Goal: Task Accomplishment & Management: Use online tool/utility

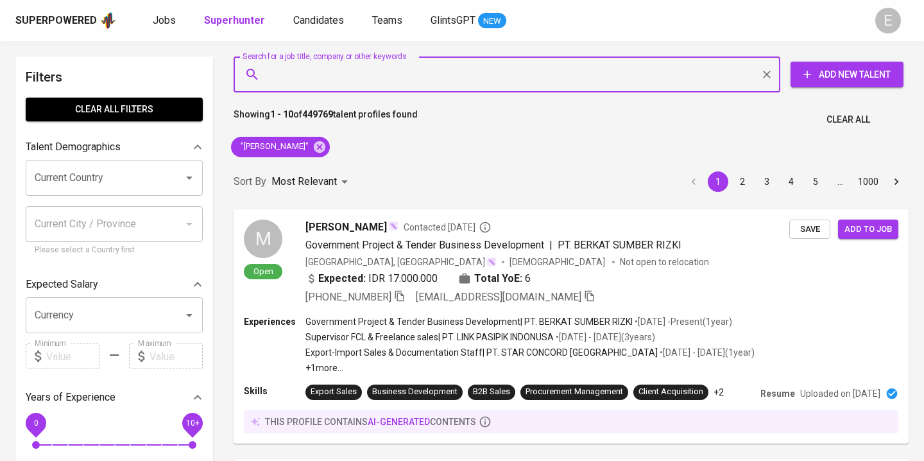
click at [330, 80] on input "Search for a job title, company or other keywords" at bounding box center [510, 74] width 490 height 24
paste input "[EMAIL_ADDRESS][DOMAIN_NAME]"
type input "[EMAIL_ADDRESS][DOMAIN_NAME]"
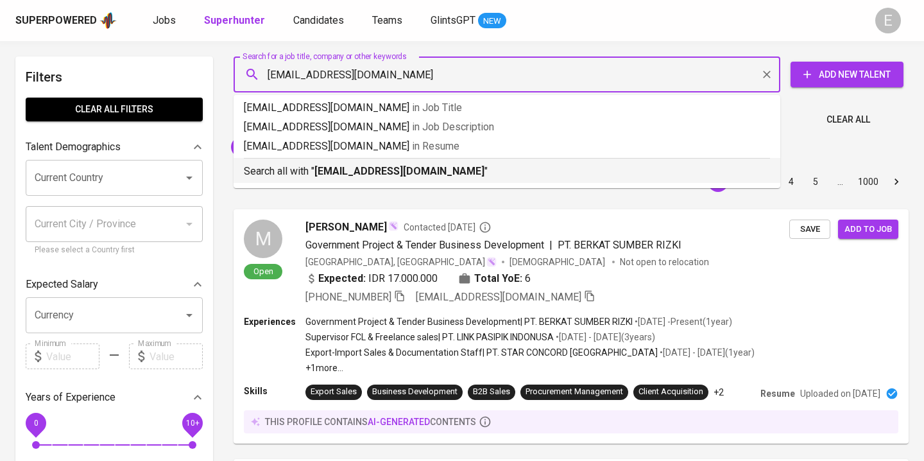
click at [332, 168] on b "[EMAIL_ADDRESS][DOMAIN_NAME]" at bounding box center [400, 171] width 170 height 12
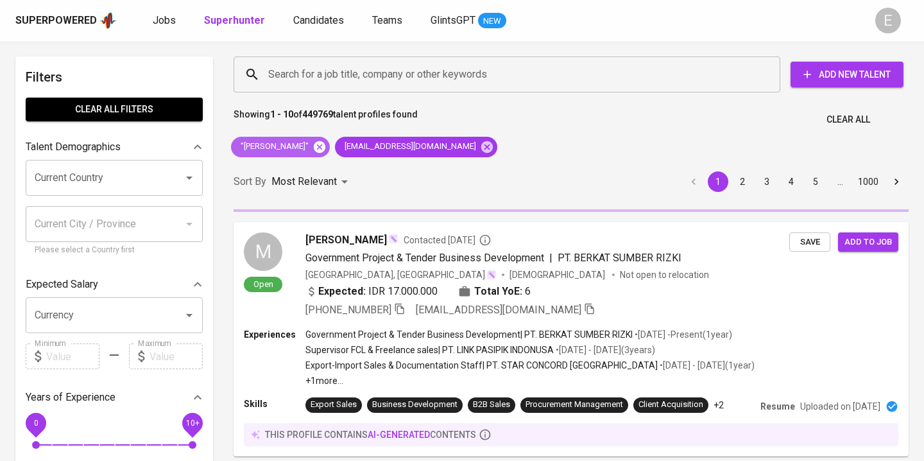
click at [324, 148] on icon at bounding box center [320, 147] width 14 height 14
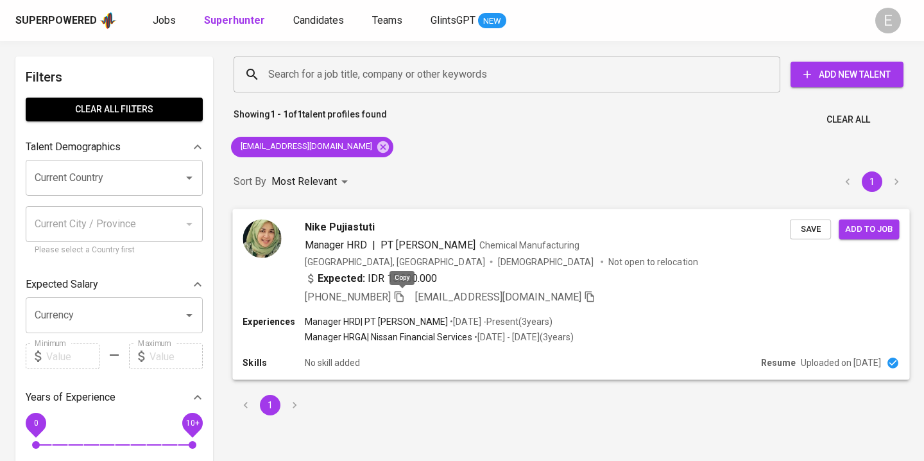
click at [404, 297] on icon "button" at bounding box center [399, 296] width 12 height 12
click at [337, 78] on input "Search for a job title, company or other keywords" at bounding box center [510, 74] width 490 height 24
paste input "[EMAIL_ADDRESS][DOMAIN_NAME]"
type input "[EMAIL_ADDRESS][DOMAIN_NAME]"
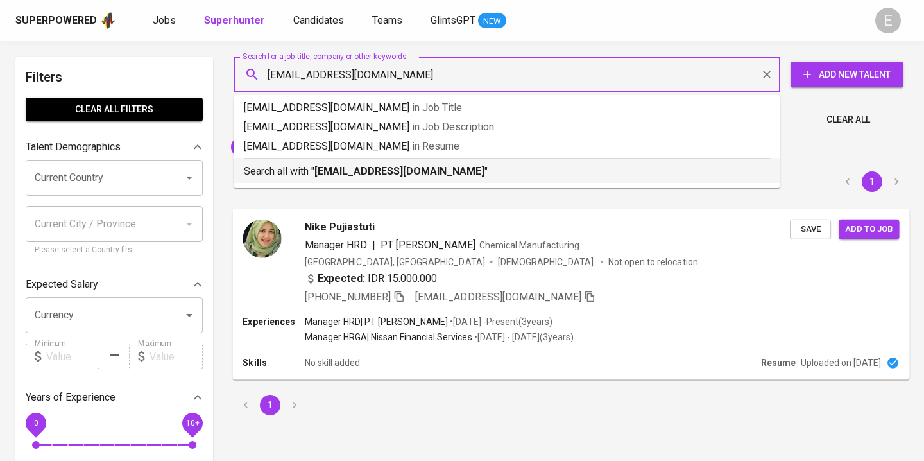
click at [329, 173] on b "[EMAIL_ADDRESS][DOMAIN_NAME]" at bounding box center [400, 171] width 170 height 12
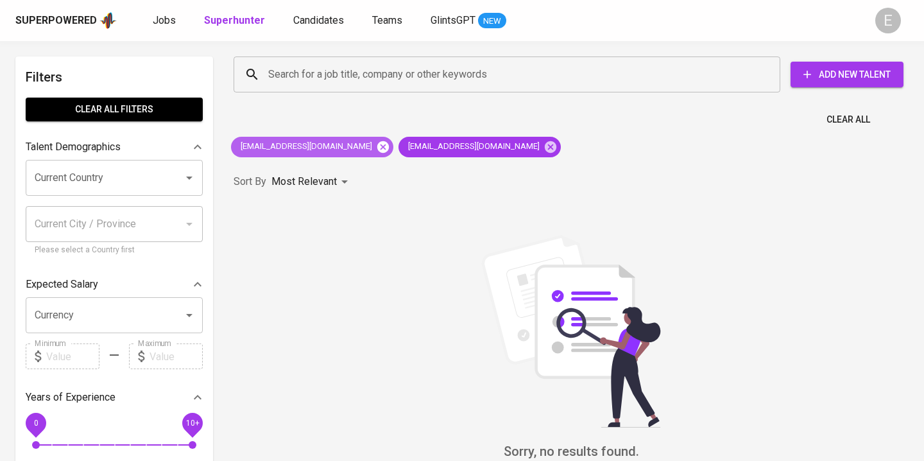
click at [377, 144] on icon at bounding box center [383, 147] width 12 height 12
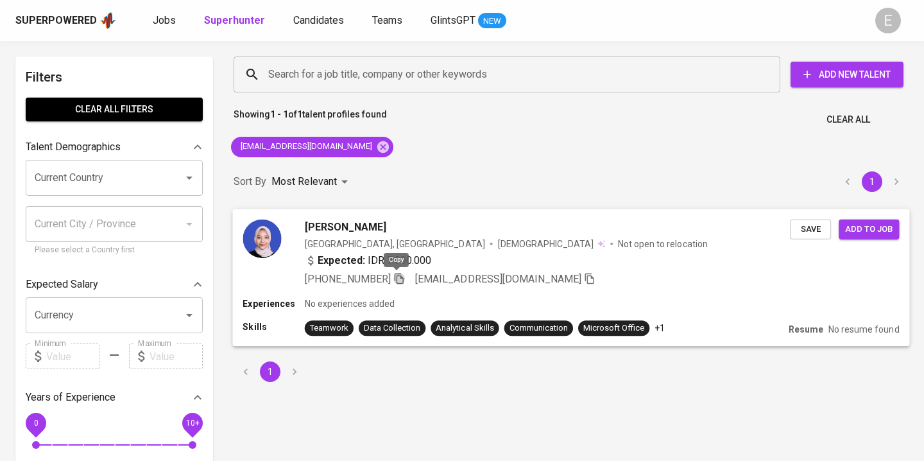
click at [395, 279] on icon "button" at bounding box center [399, 278] width 12 height 12
click at [360, 74] on input "Search for a job title, company or other keywords" at bounding box center [510, 74] width 490 height 24
paste input "[EMAIL_ADDRESS][DOMAIN_NAME]"
type input "[EMAIL_ADDRESS][DOMAIN_NAME]"
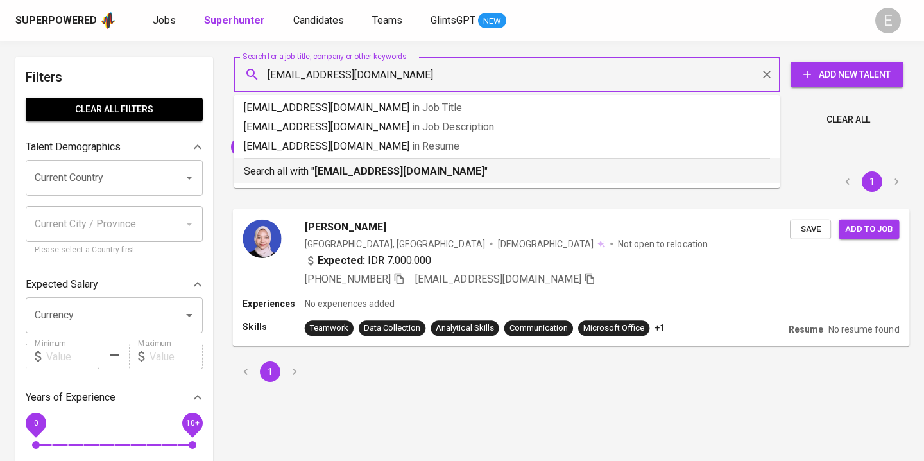
click at [352, 167] on b "[EMAIL_ADDRESS][DOMAIN_NAME]" at bounding box center [400, 171] width 170 height 12
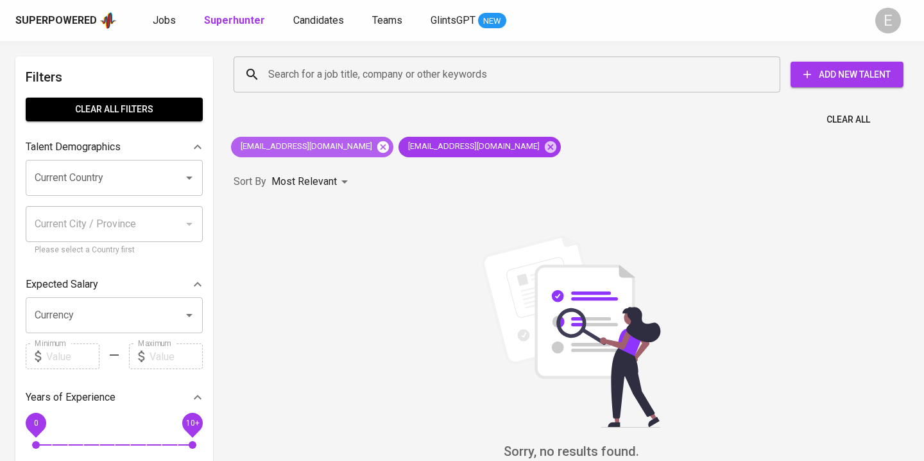
click at [377, 150] on icon at bounding box center [383, 147] width 12 height 12
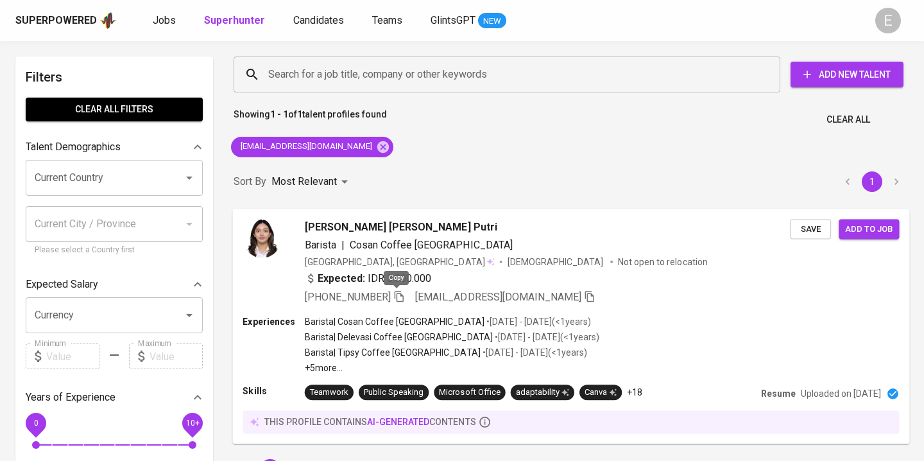
click at [393, 293] on icon "button" at bounding box center [399, 296] width 12 height 12
click at [286, 87] on div "Search for a job title, company or other keywords" at bounding box center [507, 74] width 547 height 36
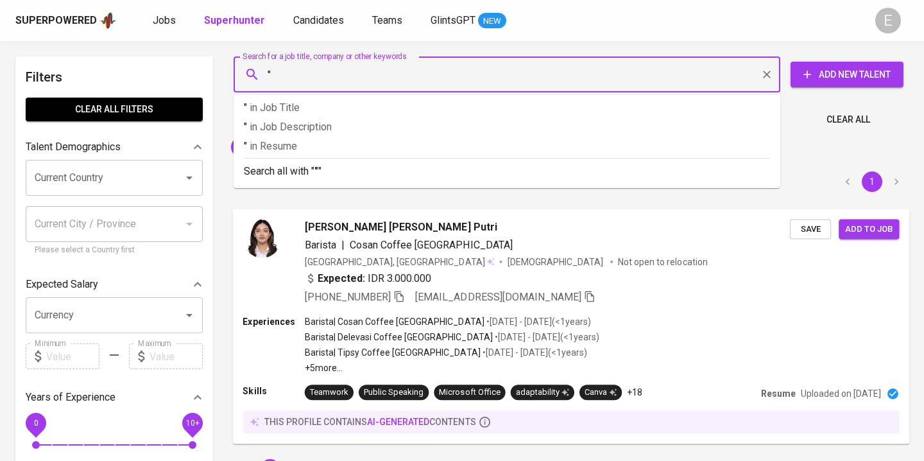
paste input "Lintang [PERSON_NAME]"
type input ""Lintang [PERSON_NAME]""
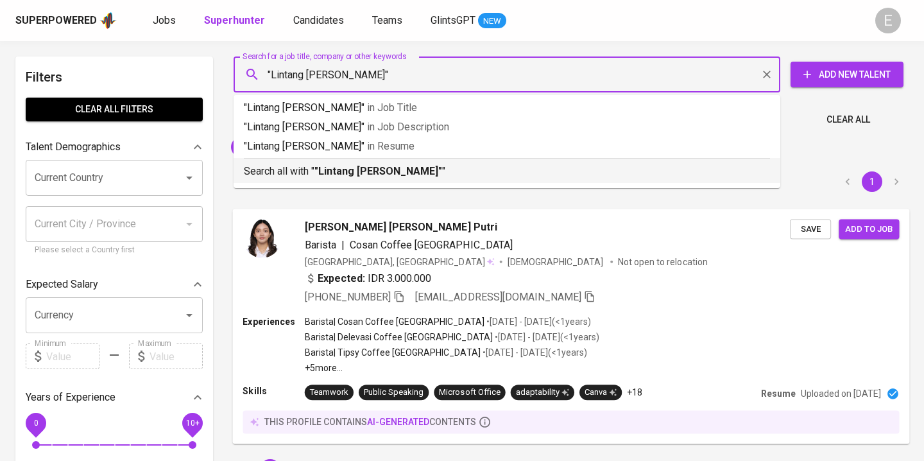
click at [298, 171] on p "Search all with " "Lintang [PERSON_NAME]" "" at bounding box center [507, 171] width 526 height 15
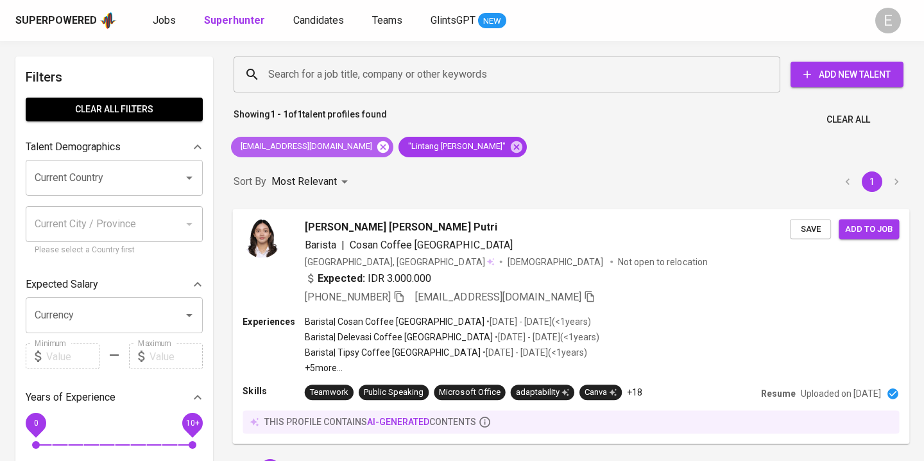
click at [377, 147] on icon at bounding box center [383, 147] width 12 height 12
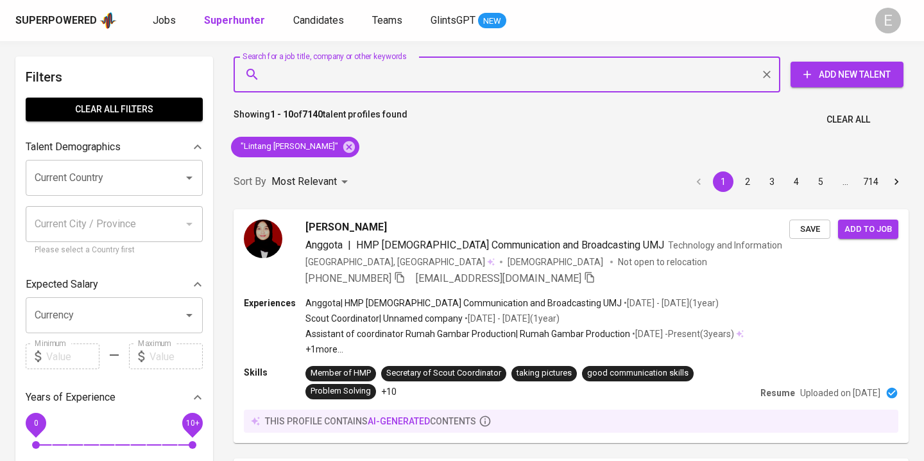
click at [413, 85] on input "Search for a job title, company or other keywords" at bounding box center [510, 74] width 490 height 24
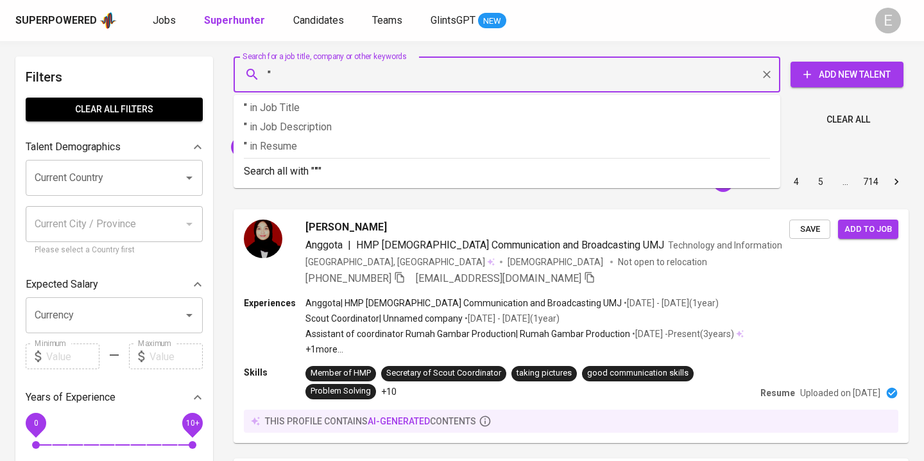
paste input "Lintang [PERSON_NAME]"
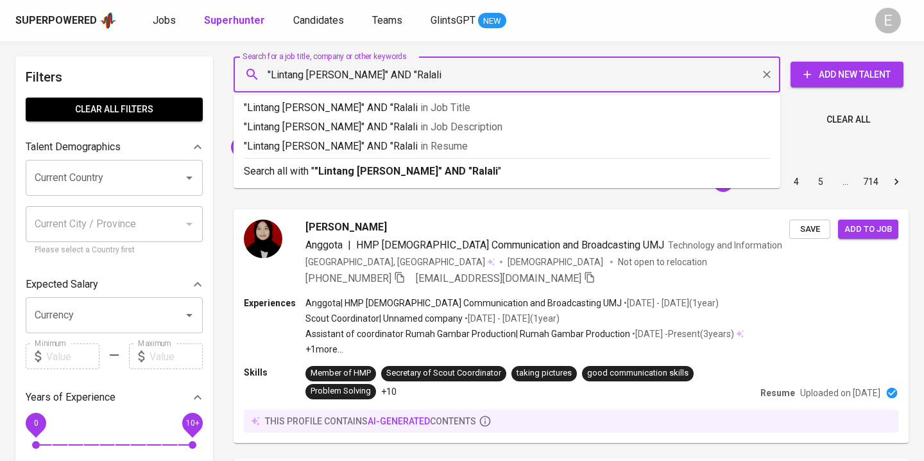
type input ""Lintang [PERSON_NAME]" AND "Ralali""
click at [388, 170] on b ""Lintang [PERSON_NAME]" AND "Ralali"" at bounding box center [408, 171] width 187 height 12
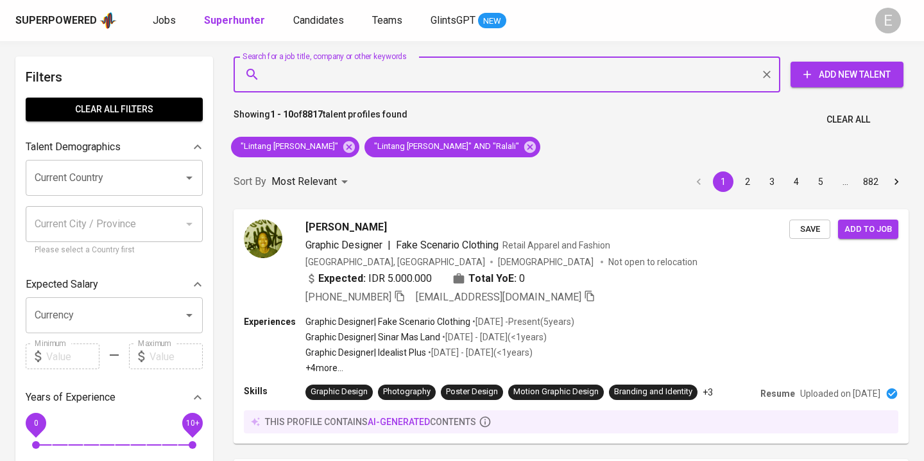
paste input "[EMAIL_ADDRESS][DOMAIN_NAME]"
type input "[EMAIL_ADDRESS][DOMAIN_NAME]"
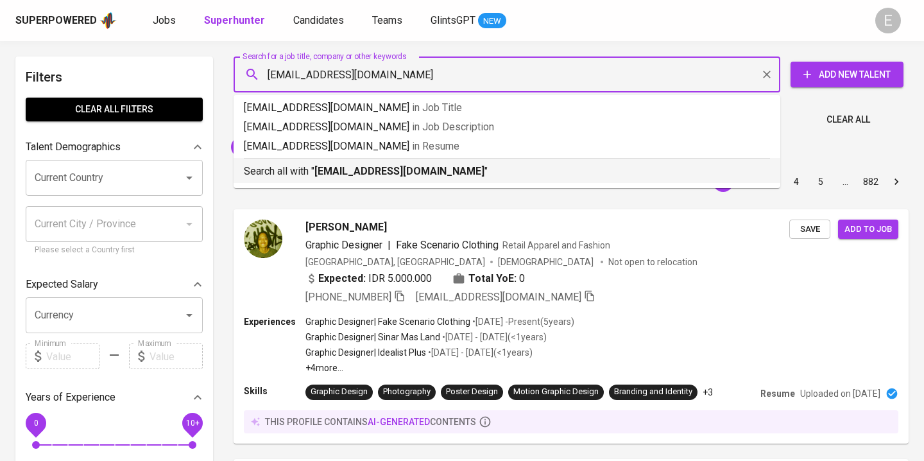
click at [329, 172] on b "[EMAIL_ADDRESS][DOMAIN_NAME]" at bounding box center [400, 171] width 170 height 12
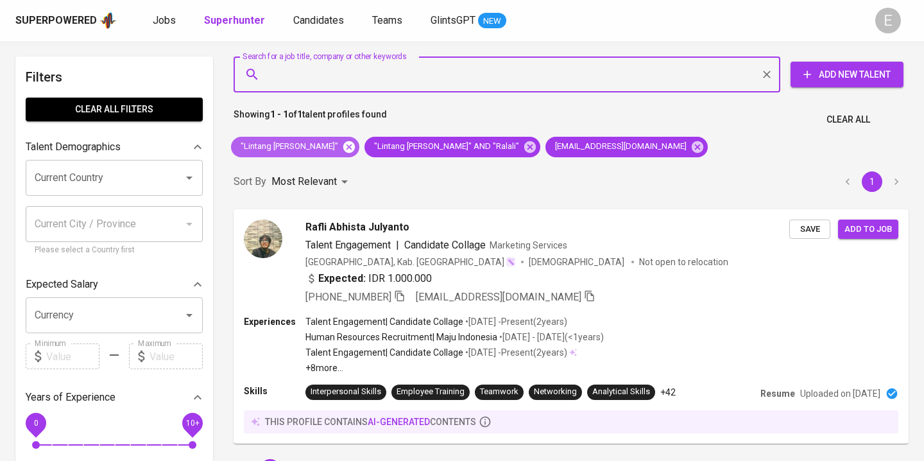
click at [342, 144] on icon at bounding box center [349, 147] width 14 height 14
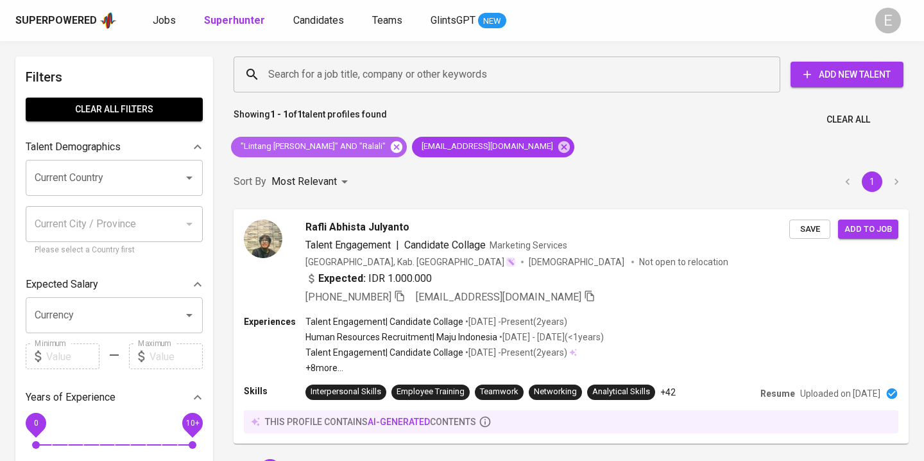
click at [390, 148] on icon at bounding box center [397, 147] width 14 height 14
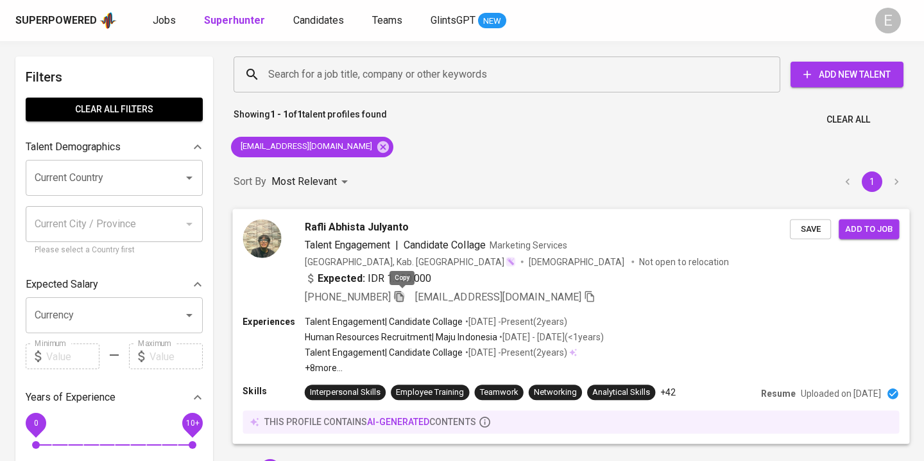
click at [403, 293] on icon "button" at bounding box center [399, 296] width 9 height 11
